Goal: Check status: Check status

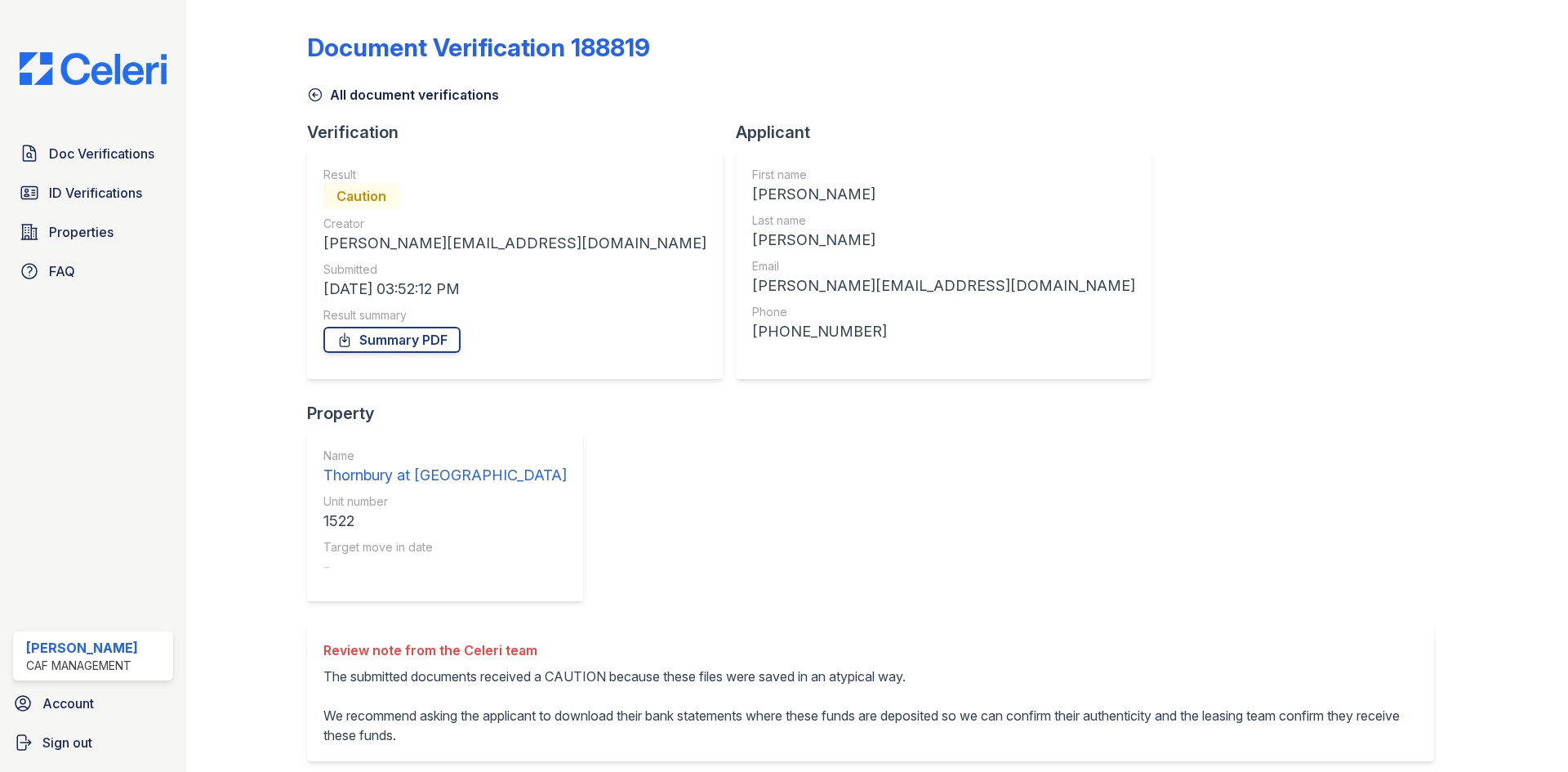
scroll to position [155, 0]
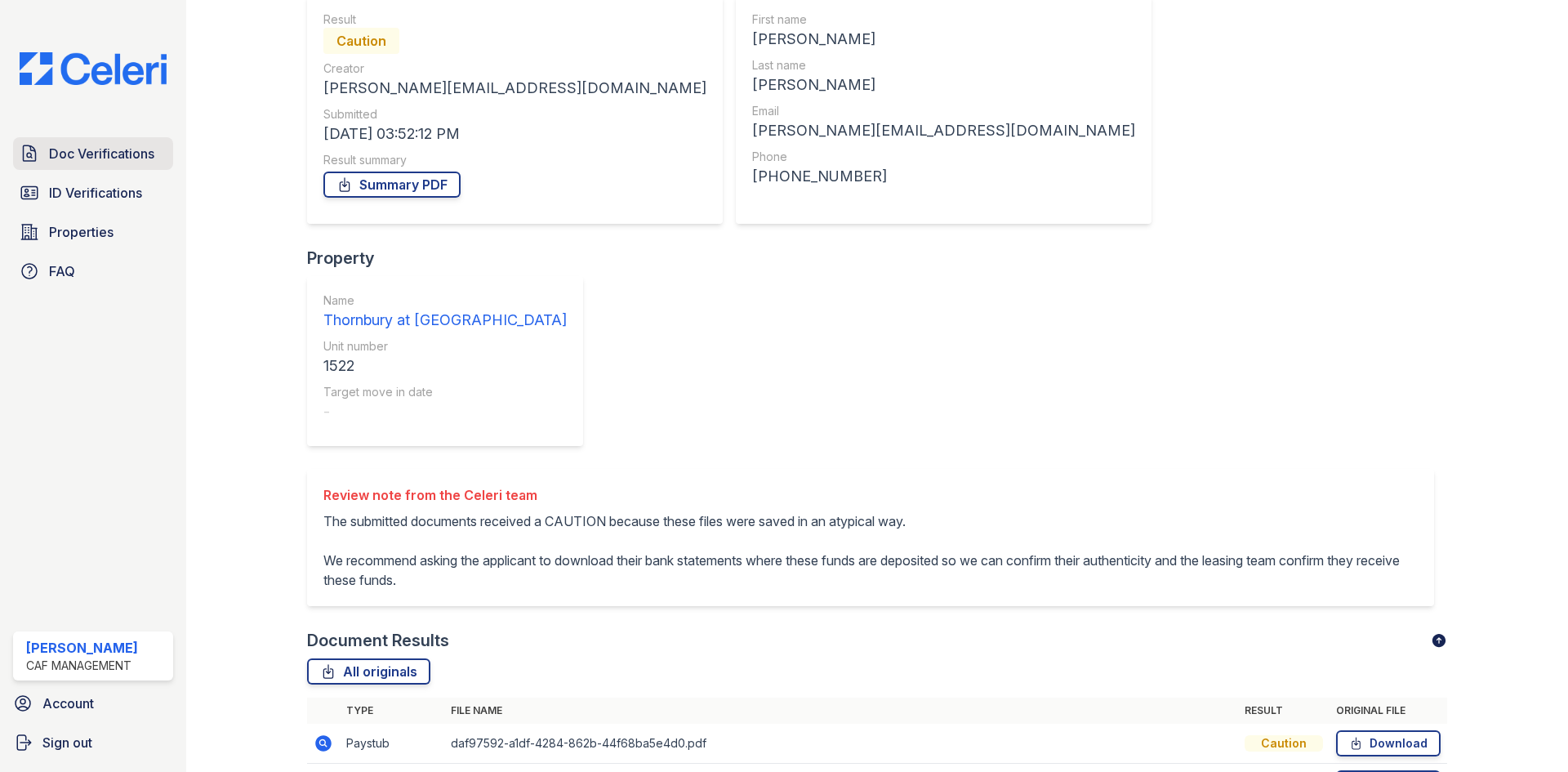
click at [122, 166] on link "Doc Verifications" at bounding box center [93, 154] width 160 height 33
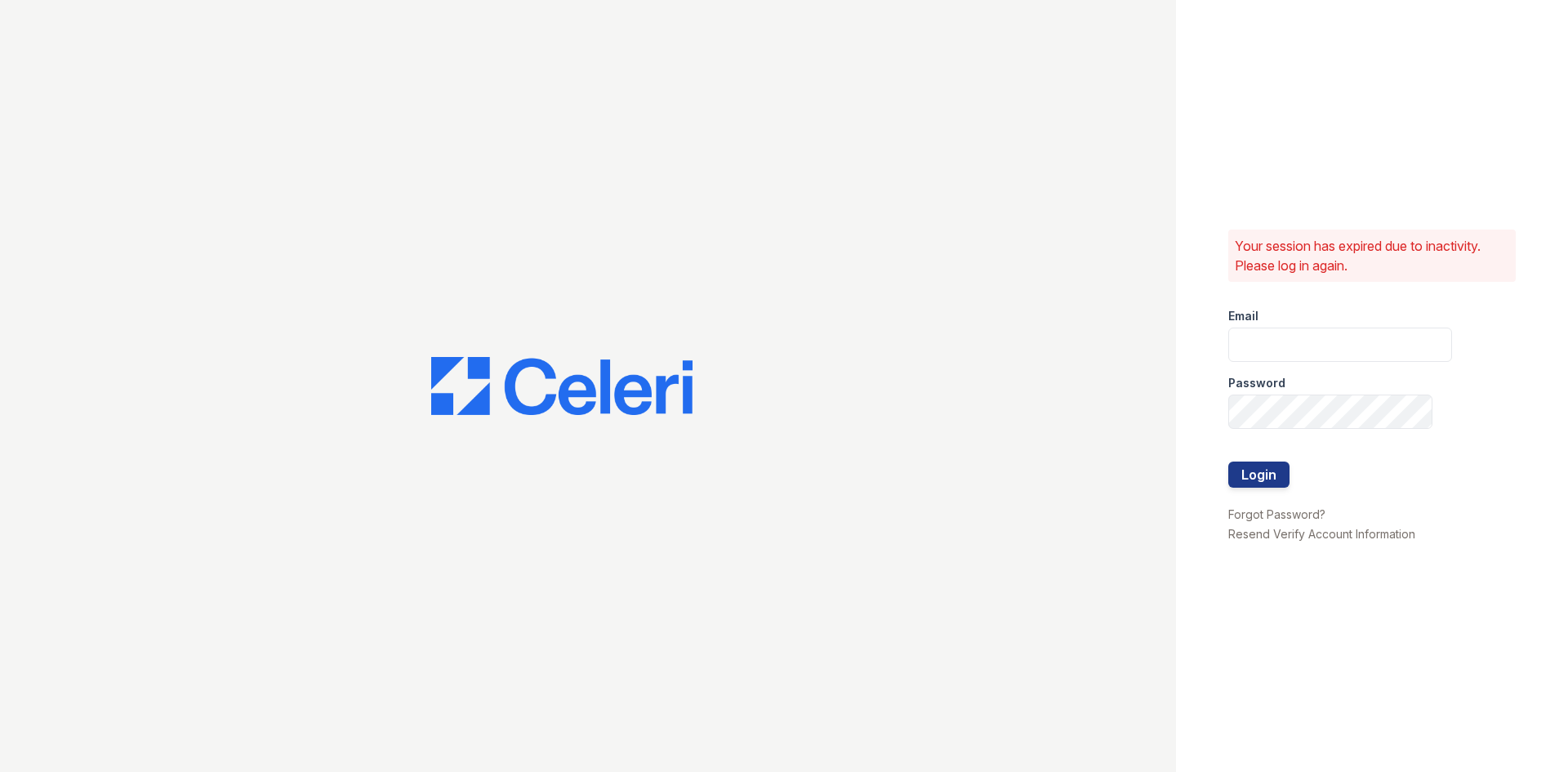
type input "Thornbury.am@cafmanagement.com"
click at [1252, 468] on button "Login" at bounding box center [1259, 474] width 61 height 26
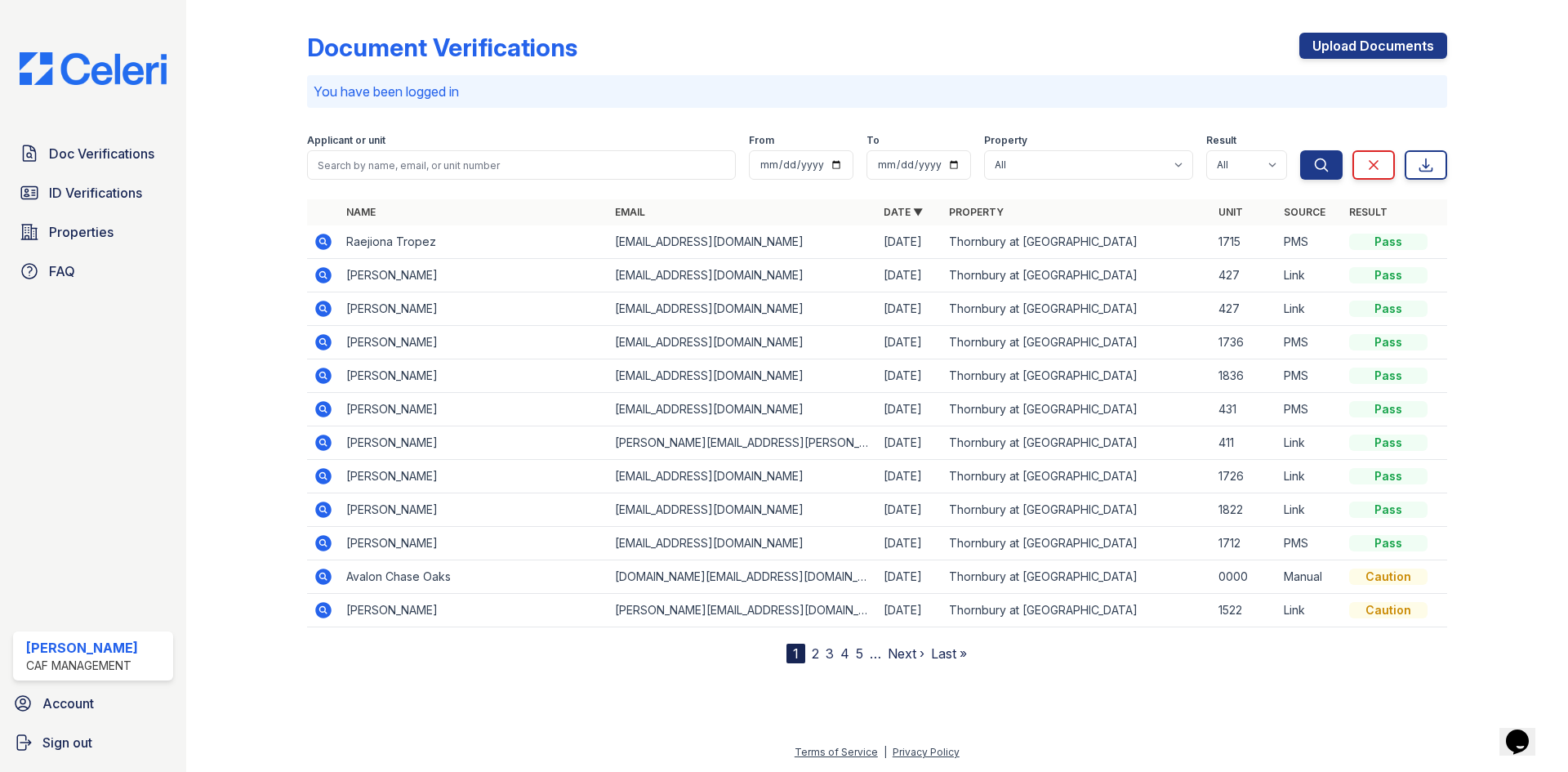
click at [54, 499] on div "Doc Verifications ID Verifications Properties FAQ Ashton Horn CAF Management Ac…" at bounding box center [93, 386] width 186 height 772
click at [55, 744] on span "Sign out" at bounding box center [67, 743] width 50 height 20
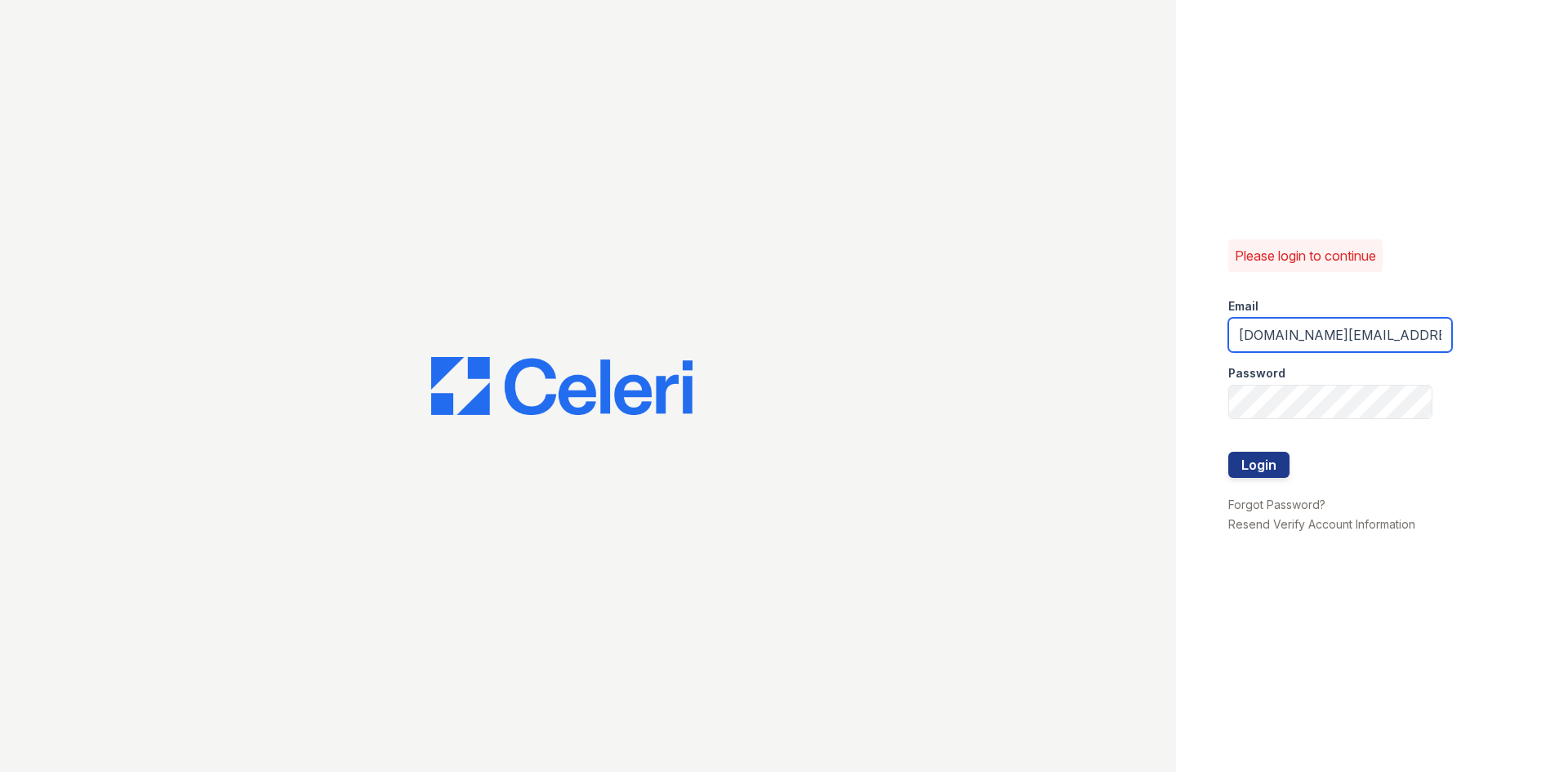
click at [1248, 329] on input "[DOMAIN_NAME][EMAIL_ADDRESS][DOMAIN_NAME]" at bounding box center [1340, 336] width 224 height 35
click at [1293, 331] on input "[DOMAIN_NAME][EMAIL_ADDRESS][DOMAIN_NAME]" at bounding box center [1340, 336] width 224 height 35
drag, startPoint x: 1321, startPoint y: 336, endPoint x: 1211, endPoint y: 336, distance: 110.0
click at [1211, 336] on div "Please login to continue Email [DOMAIN_NAME][EMAIL_ADDRESS][DOMAIN_NAME] Passwo…" at bounding box center [1371, 386] width 392 height 772
type input "[DOMAIN_NAME][EMAIL_ADDRESS][DOMAIN_NAME]"
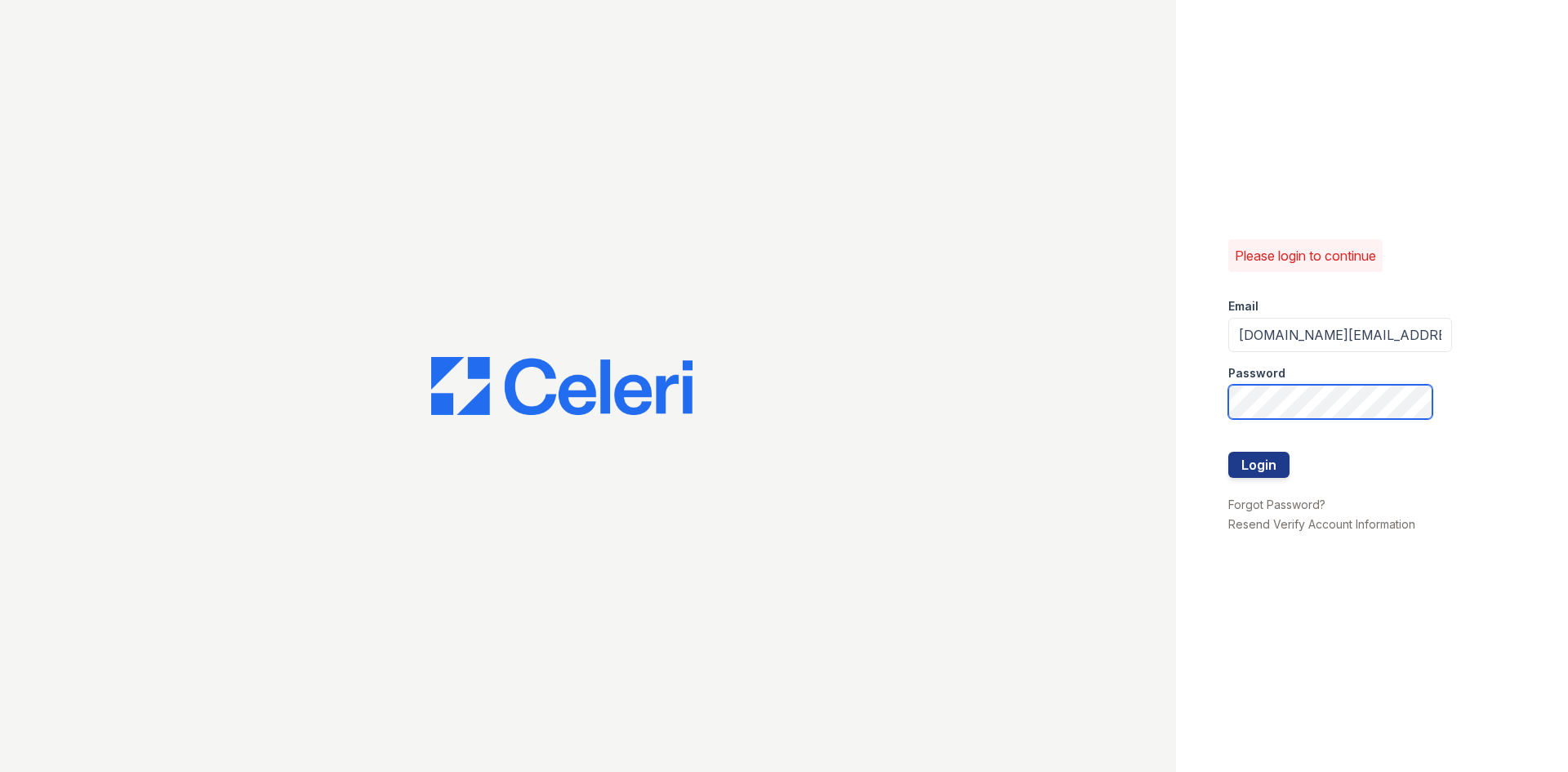
click at [1228, 452] on button "Login" at bounding box center [1259, 465] width 61 height 26
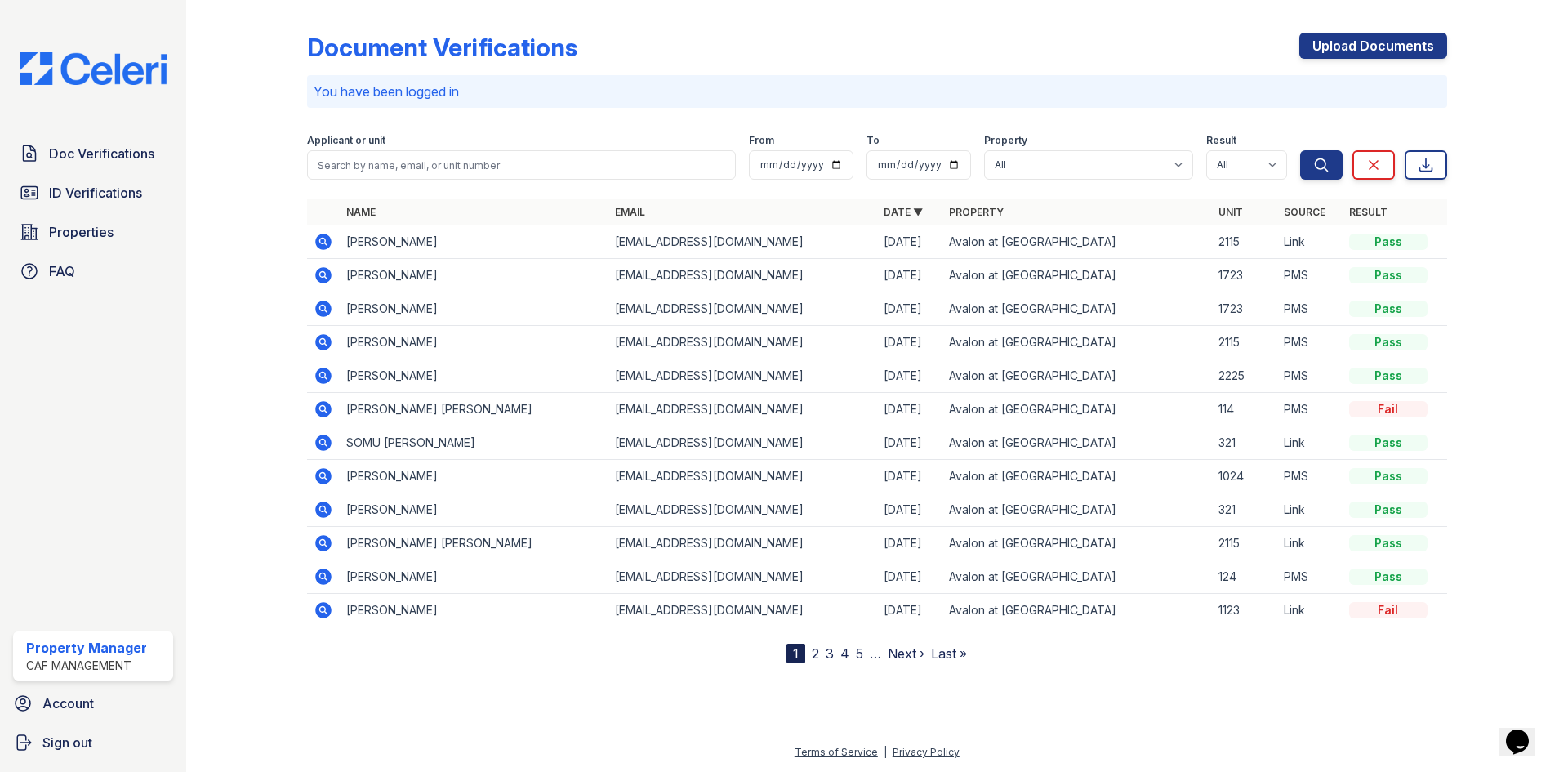
click at [333, 414] on td at bounding box center [323, 410] width 33 height 34
click at [329, 413] on icon at bounding box center [323, 409] width 20 height 20
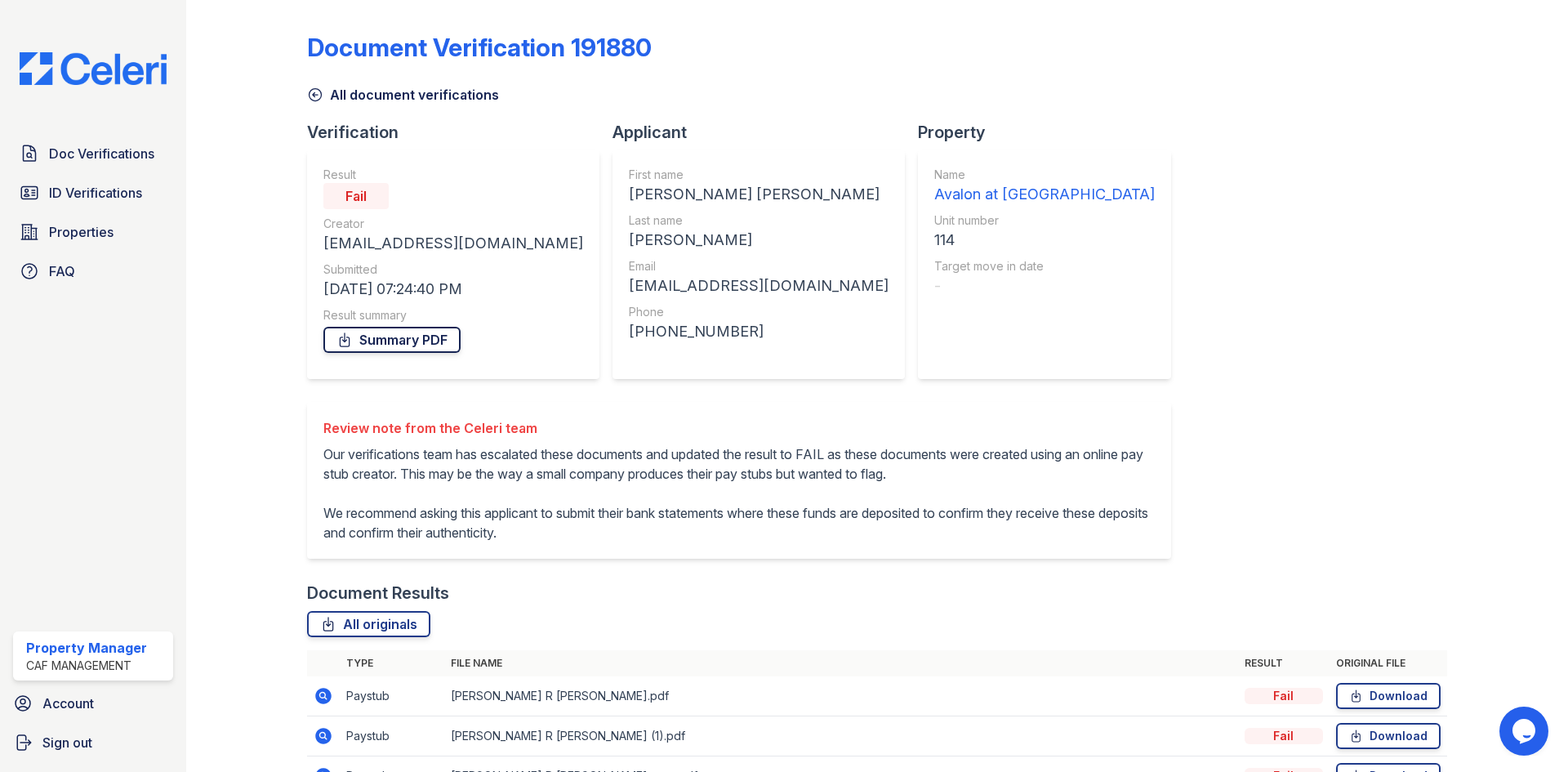
click at [385, 336] on link "Summary PDF" at bounding box center [391, 340] width 137 height 26
click at [317, 94] on icon at bounding box center [315, 94] width 16 height 16
